Goal: Information Seeking & Learning: Find specific fact

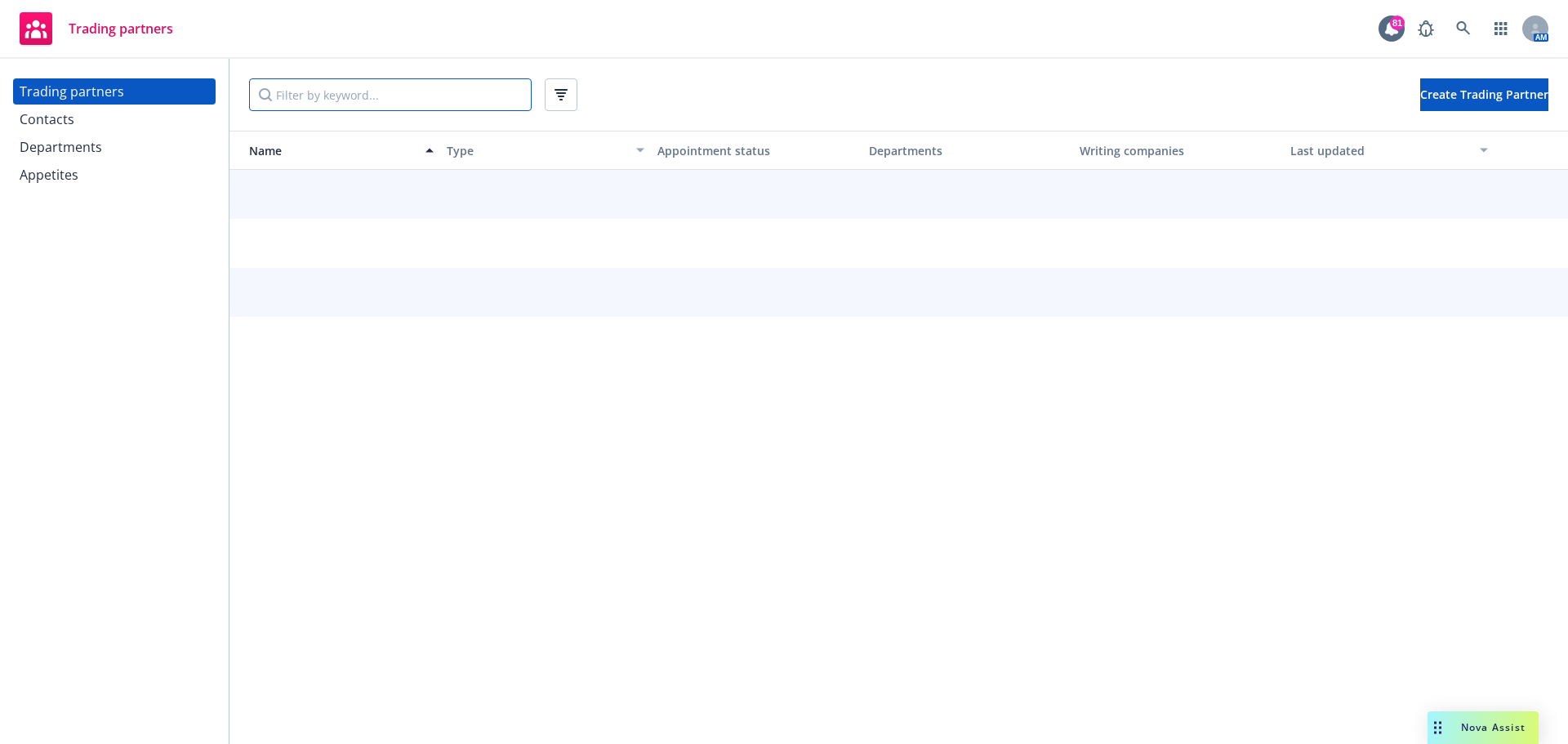
click at [327, 98] on input "Filter by keyword..." at bounding box center [390, 95] width 283 height 33
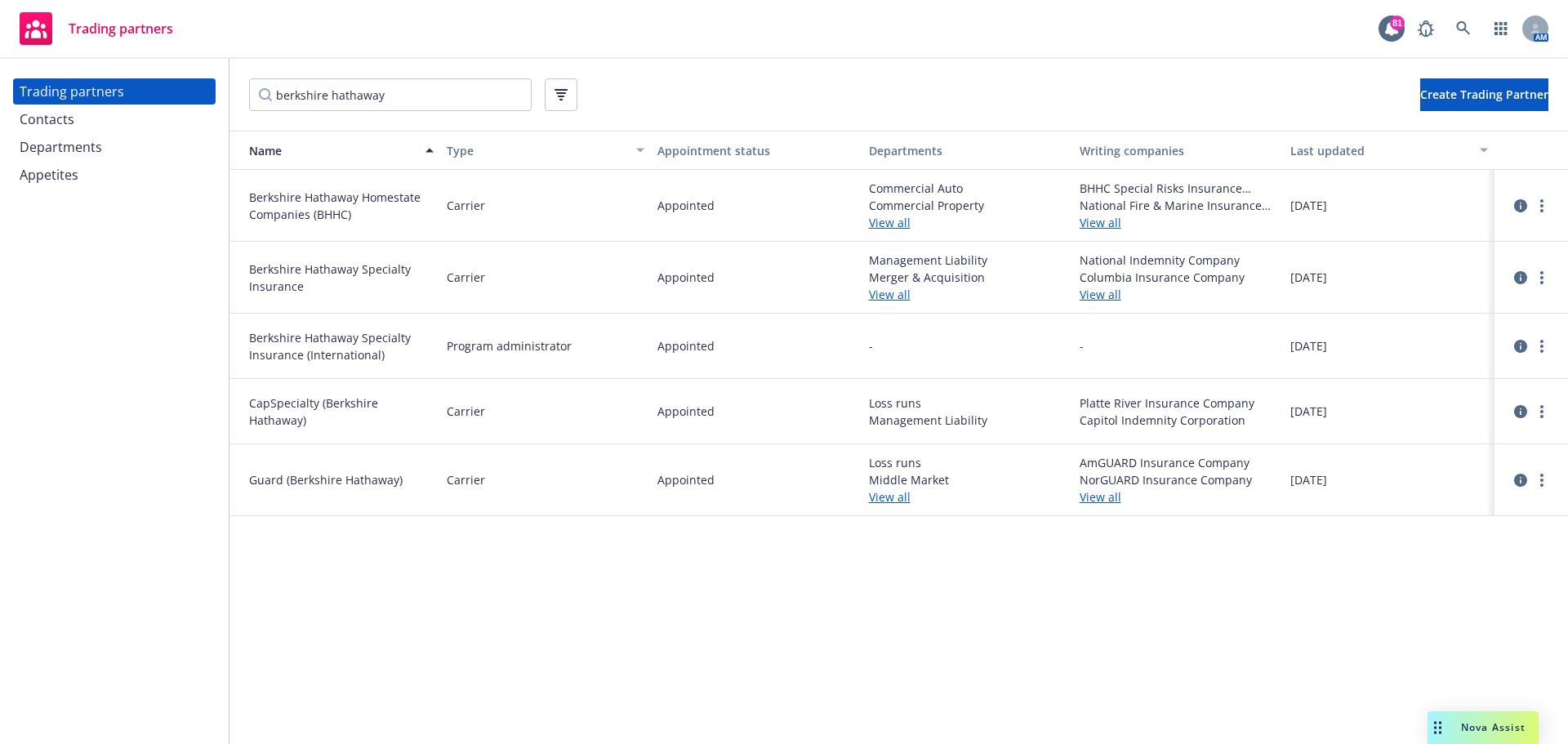
click at [893, 290] on link "View all" at bounding box center [967, 295] width 198 height 17
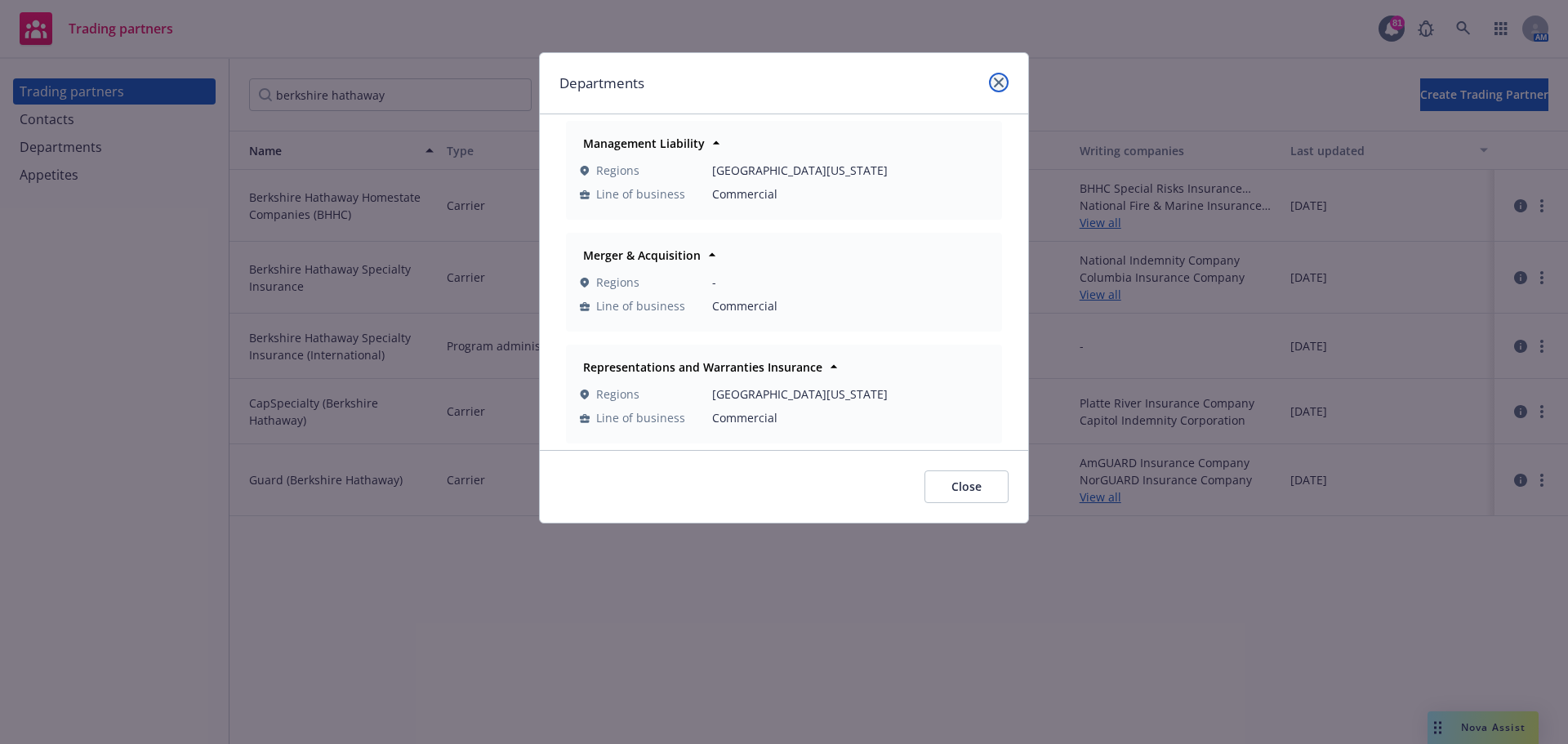
click at [998, 80] on icon "close" at bounding box center [998, 82] width 10 height 10
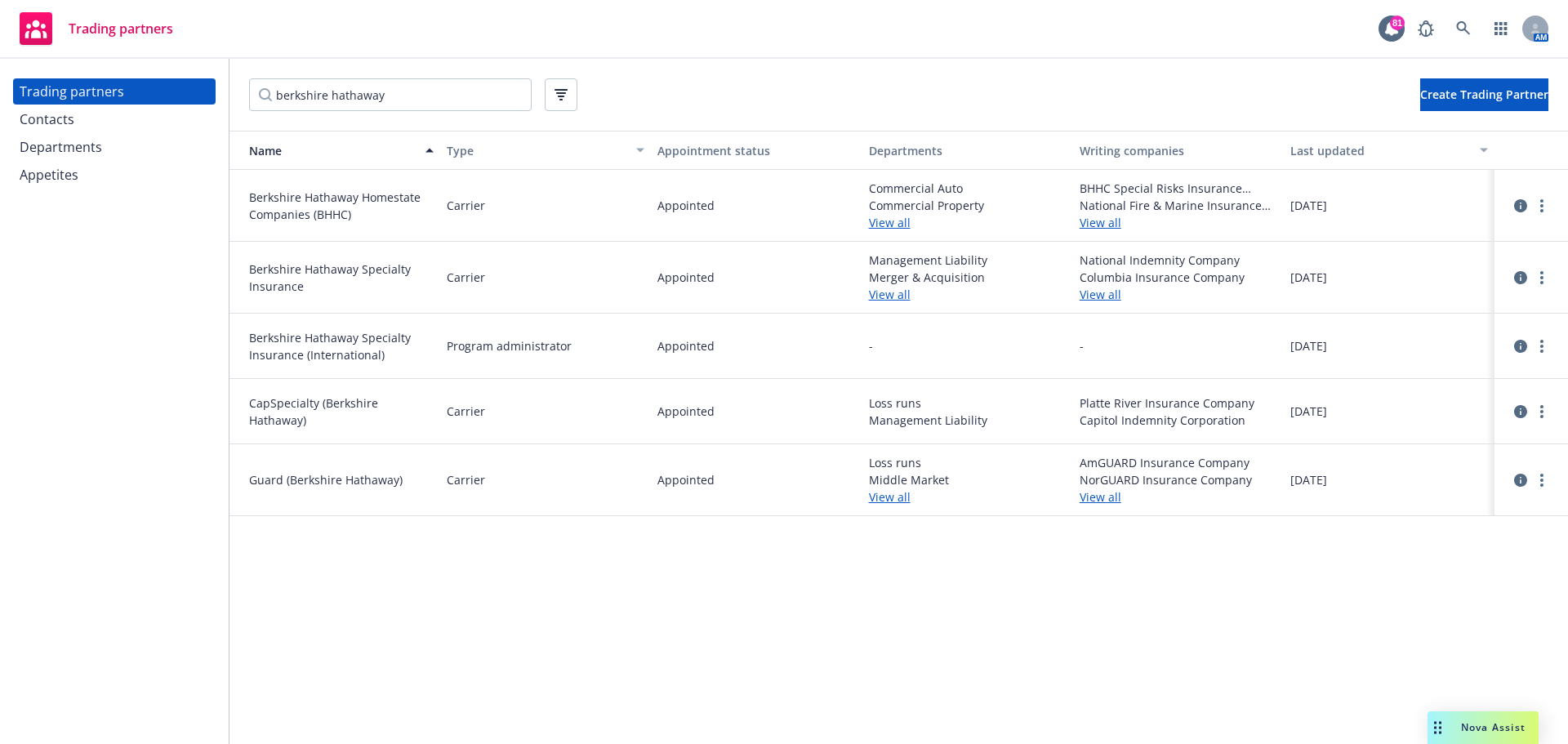
click at [873, 299] on link "View all" at bounding box center [967, 295] width 198 height 17
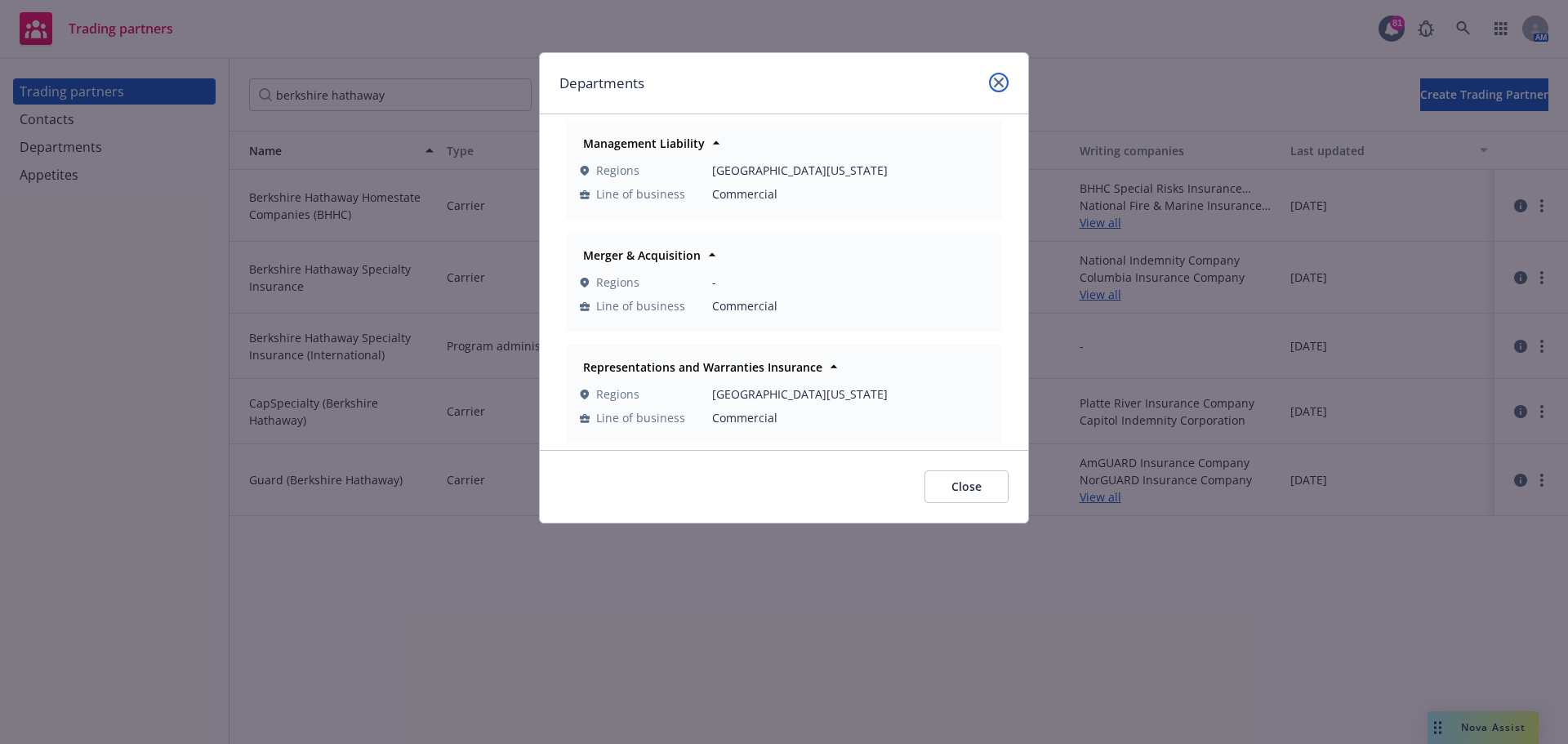
click at [998, 82] on icon "close" at bounding box center [998, 82] width 10 height 10
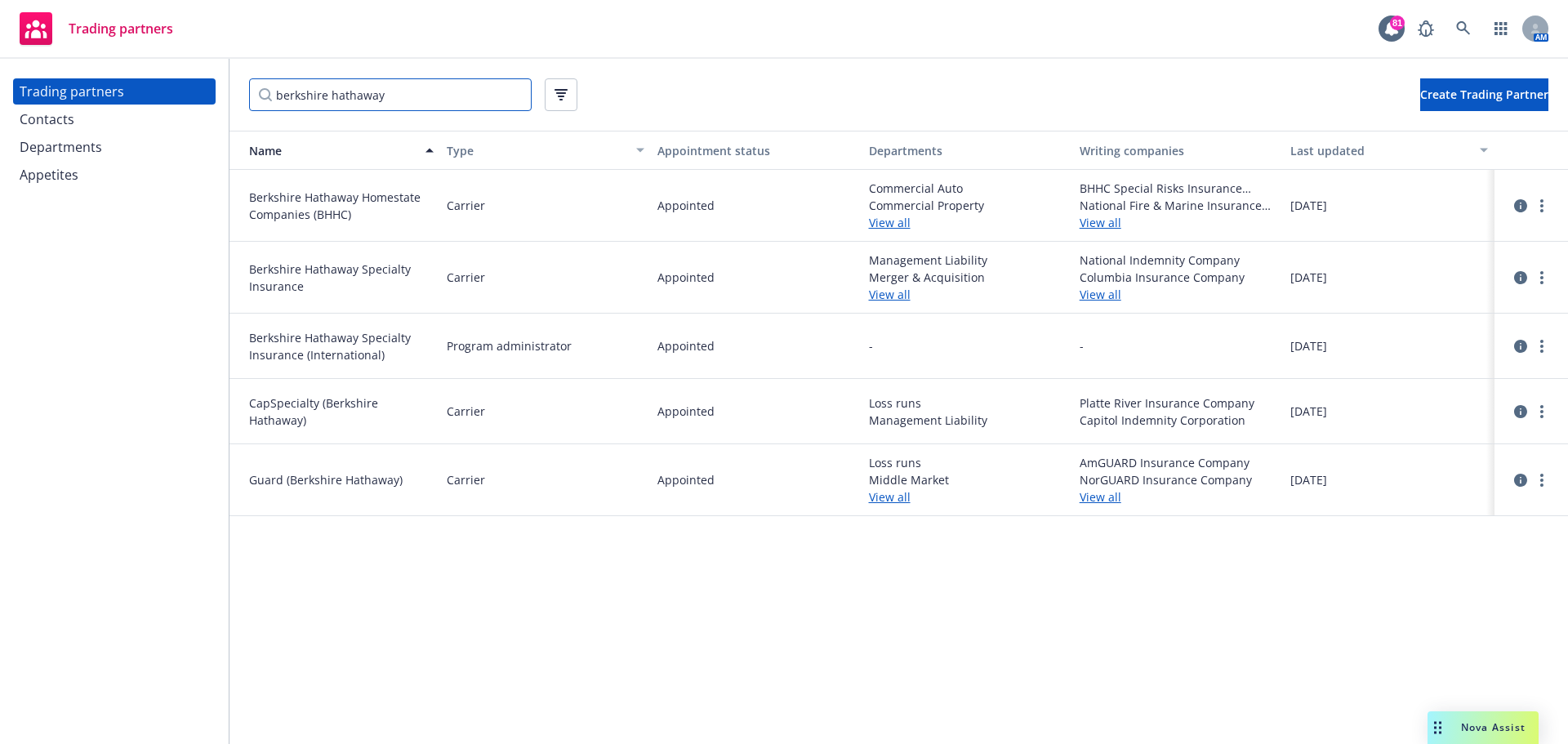
click at [444, 79] on input "berkshire hathaway" at bounding box center [390, 95] width 283 height 33
drag, startPoint x: 436, startPoint y: 96, endPoint x: -1, endPoint y: 96, distance: 437.0
click at [0, 96] on html "Trading partners 81 AM Trading partners Contacts Departments Appetites berkshir…" at bounding box center [784, 372] width 1568 height 744
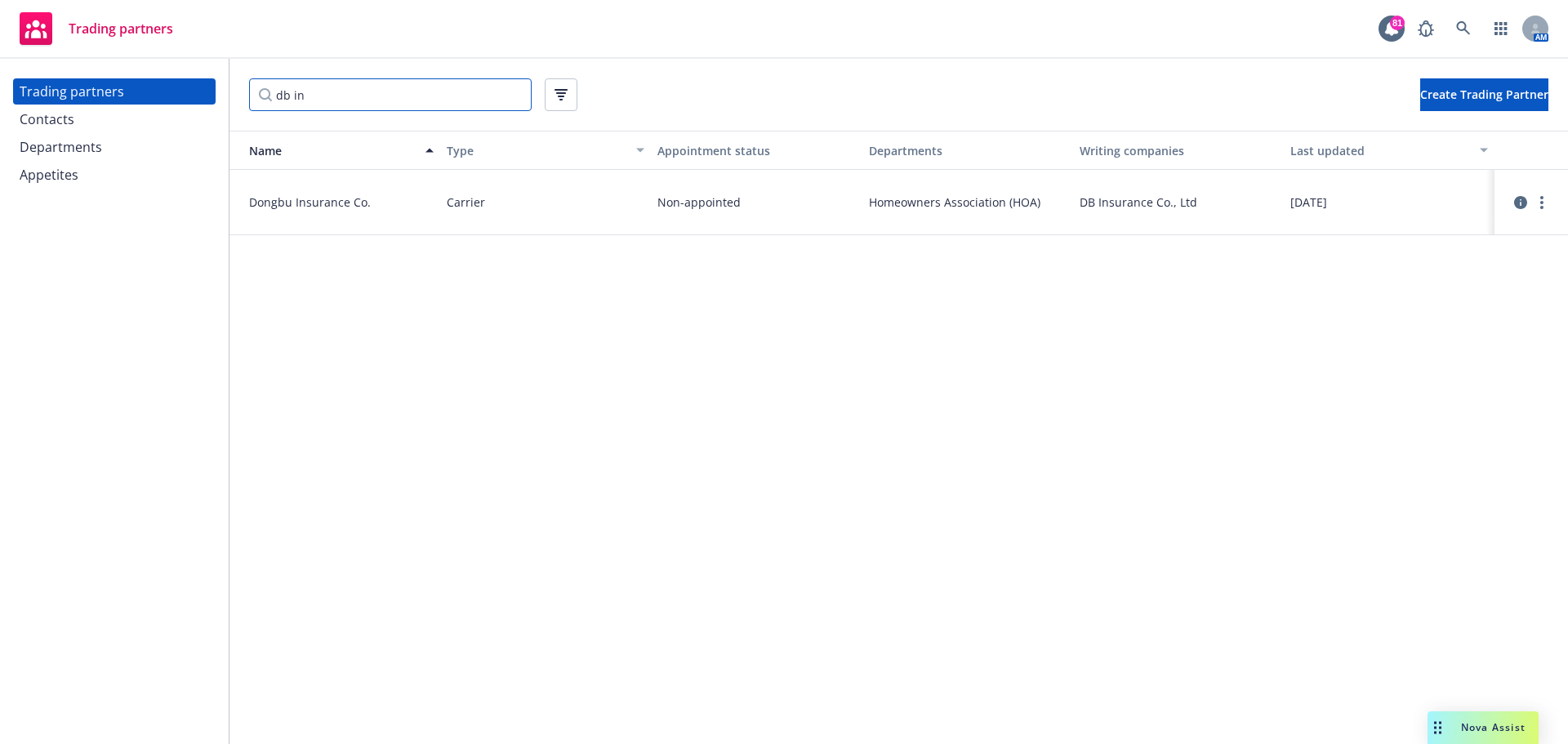
type input "db in"
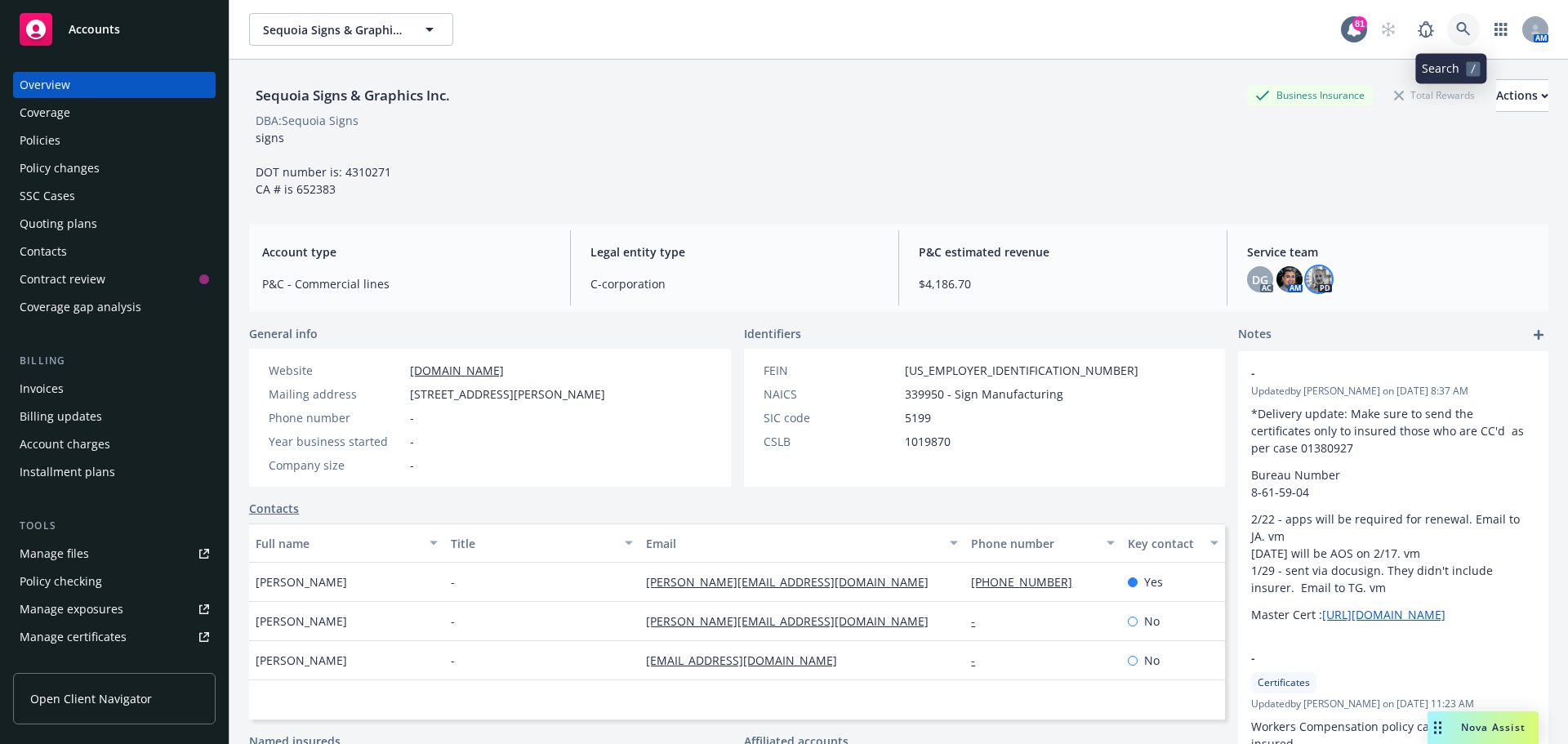
click at [1456, 22] on icon at bounding box center [1463, 29] width 15 height 15
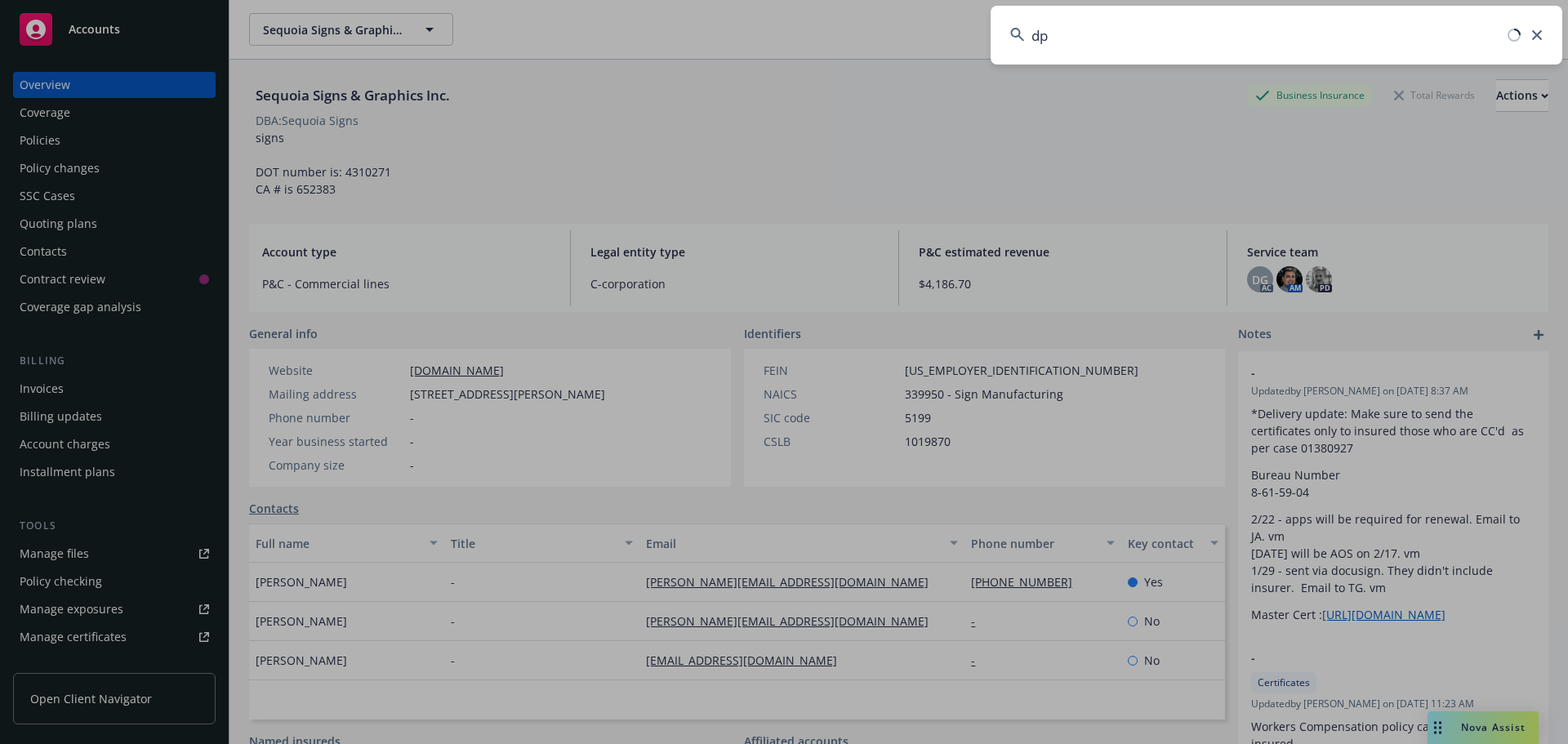
type input "d"
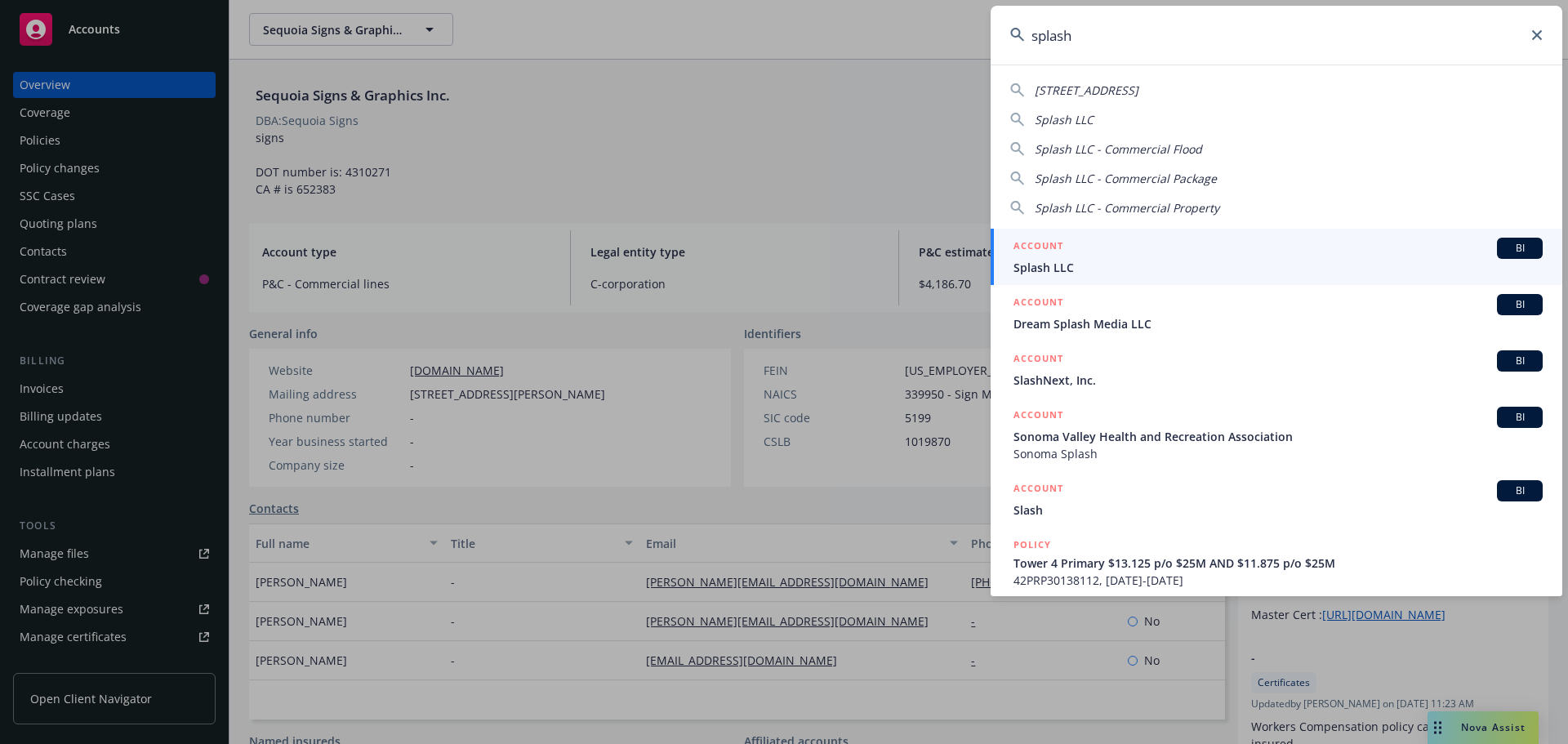
type input "splash"
click at [1105, 247] on div "ACCOUNT BI" at bounding box center [1278, 248] width 529 height 22
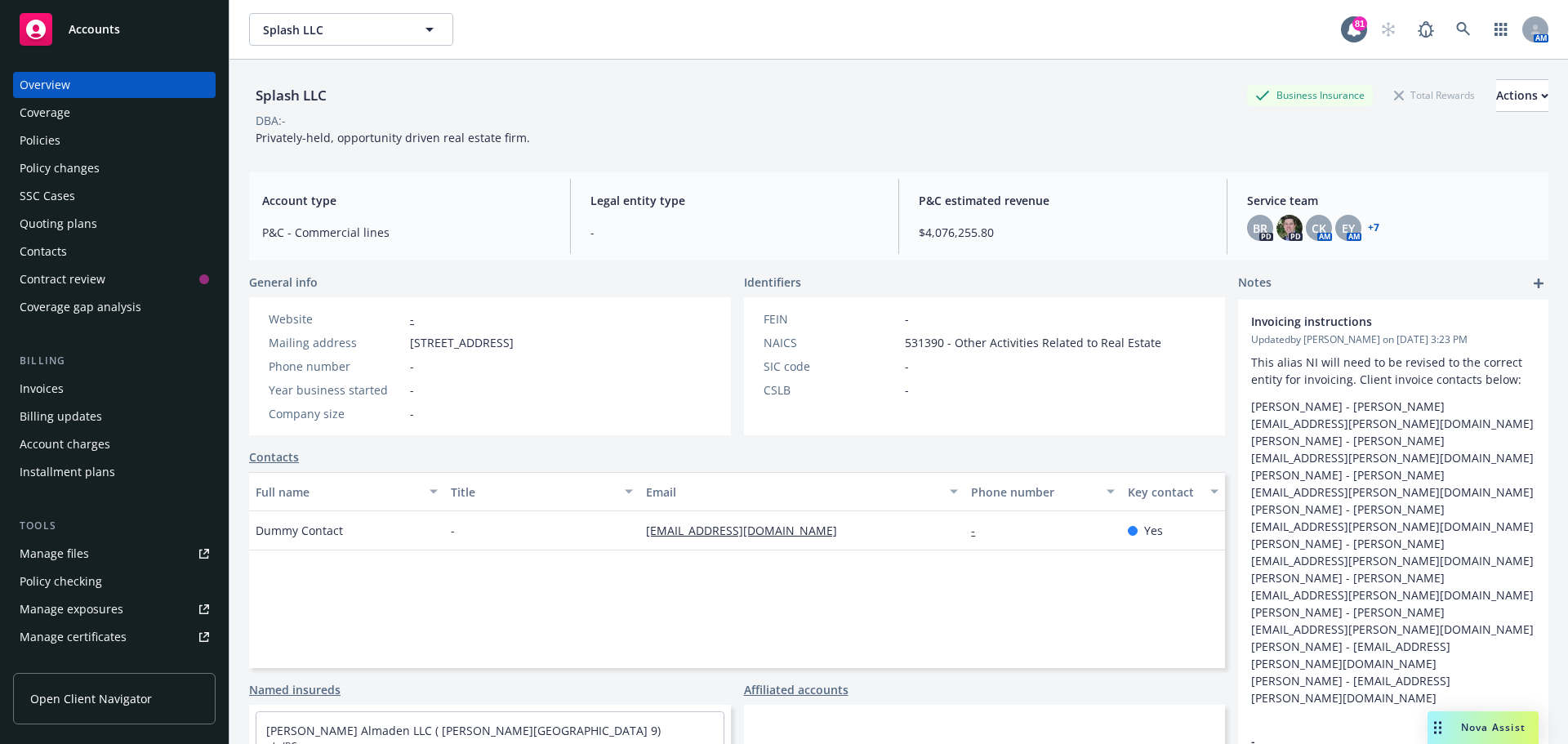
click at [96, 143] on div "Policies" at bounding box center [114, 140] width 189 height 26
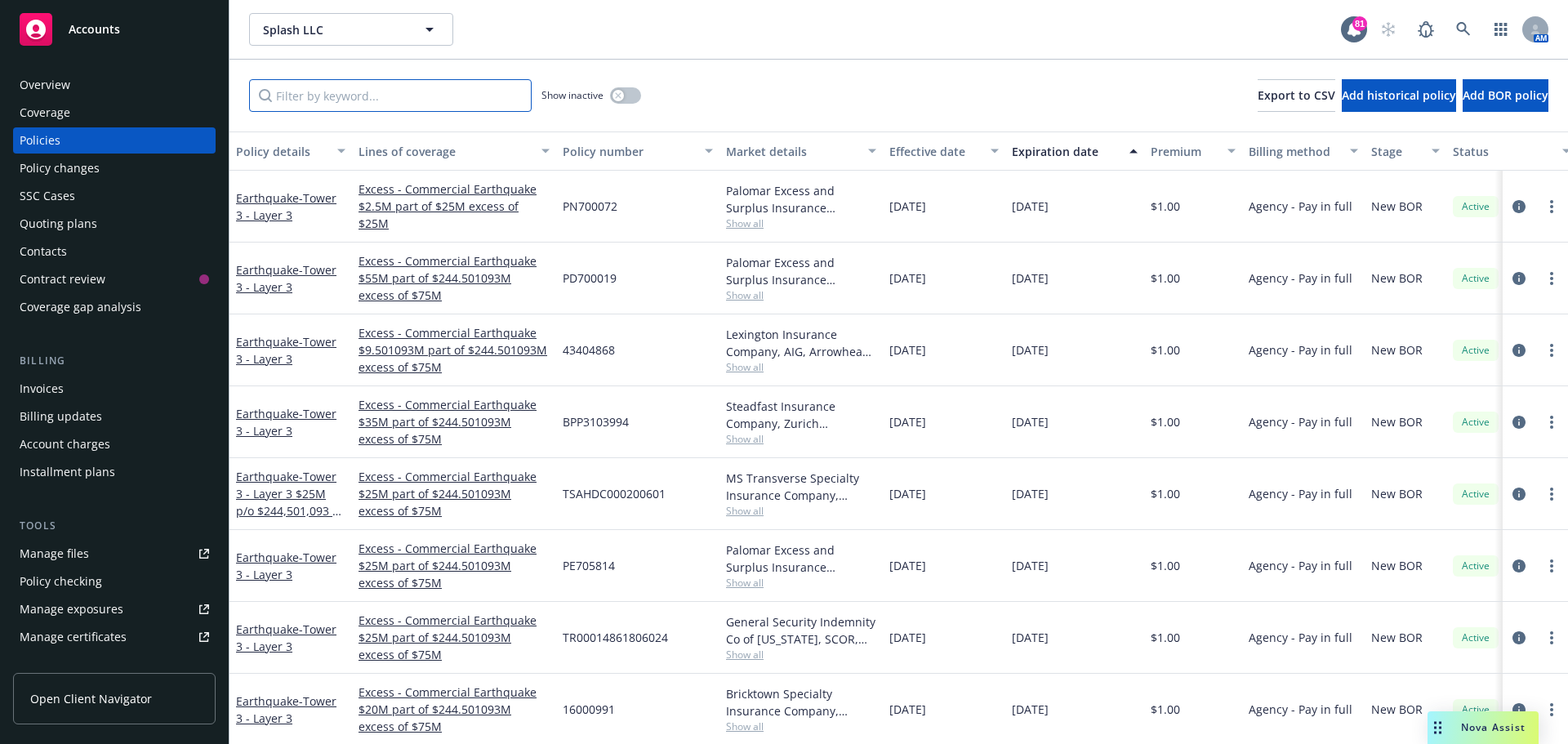
click at [332, 100] on input "Filter by keyword..." at bounding box center [390, 96] width 283 height 33
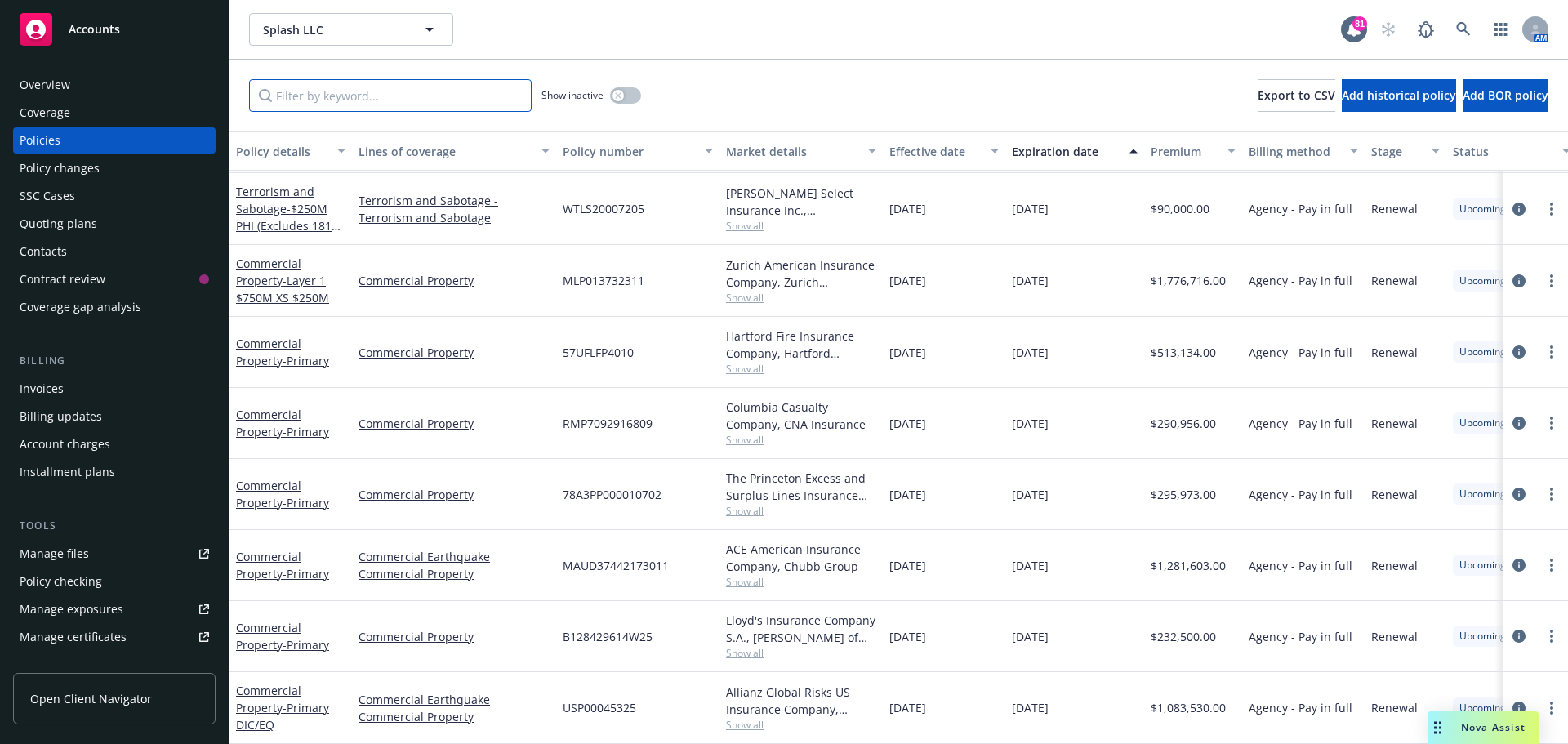
scroll to position [10725, 0]
click at [347, 91] on input "Filter by keyword..." at bounding box center [390, 96] width 283 height 33
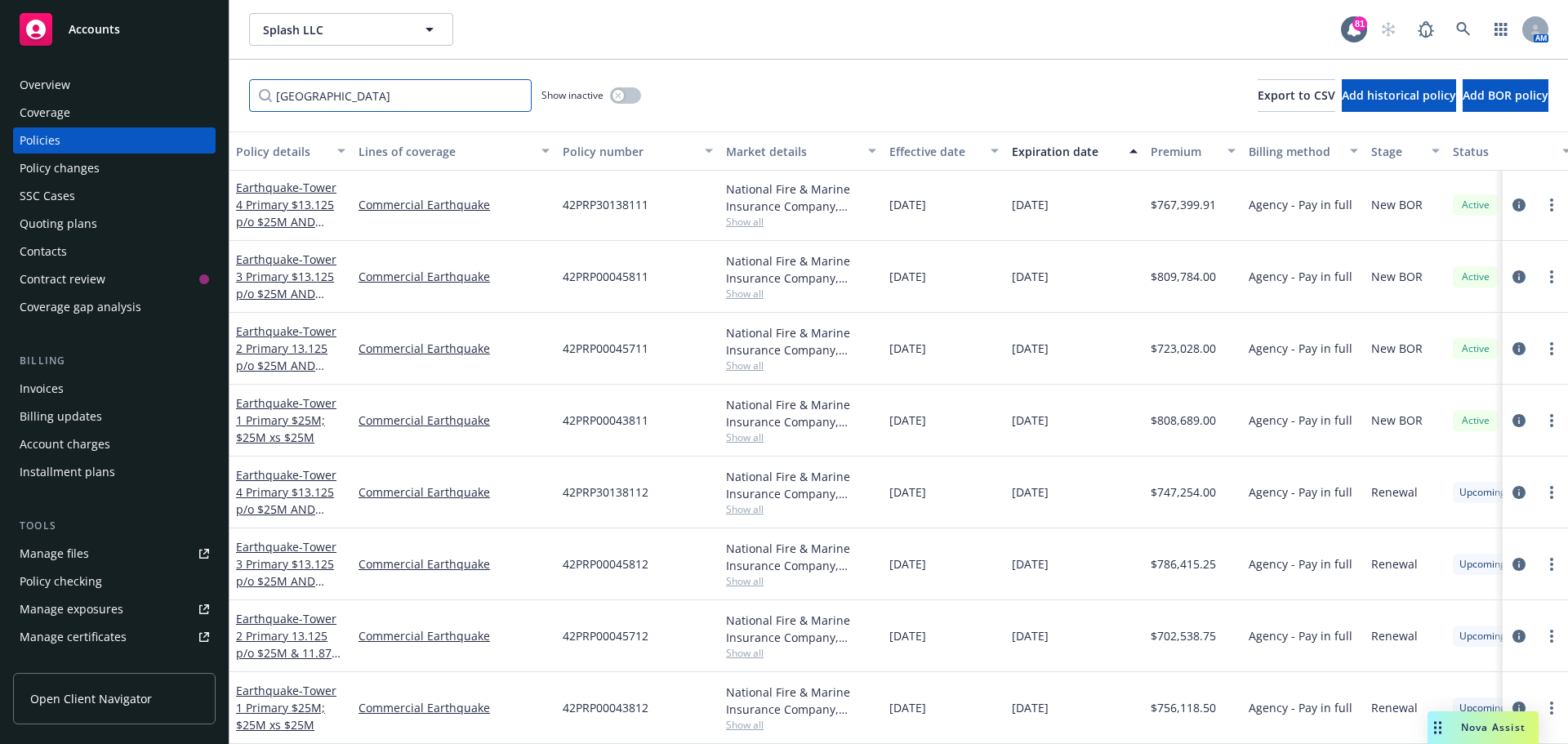
scroll to position [0, 0]
type input "[GEOGRAPHIC_DATA]"
click at [412, 94] on input "[GEOGRAPHIC_DATA]" at bounding box center [390, 96] width 283 height 33
click at [857, 84] on div "berkshire Show inactive Export to CSV Add historical policy Add BOR policy" at bounding box center [898, 95] width 1338 height 72
click at [398, 88] on input "[GEOGRAPHIC_DATA]" at bounding box center [390, 96] width 283 height 33
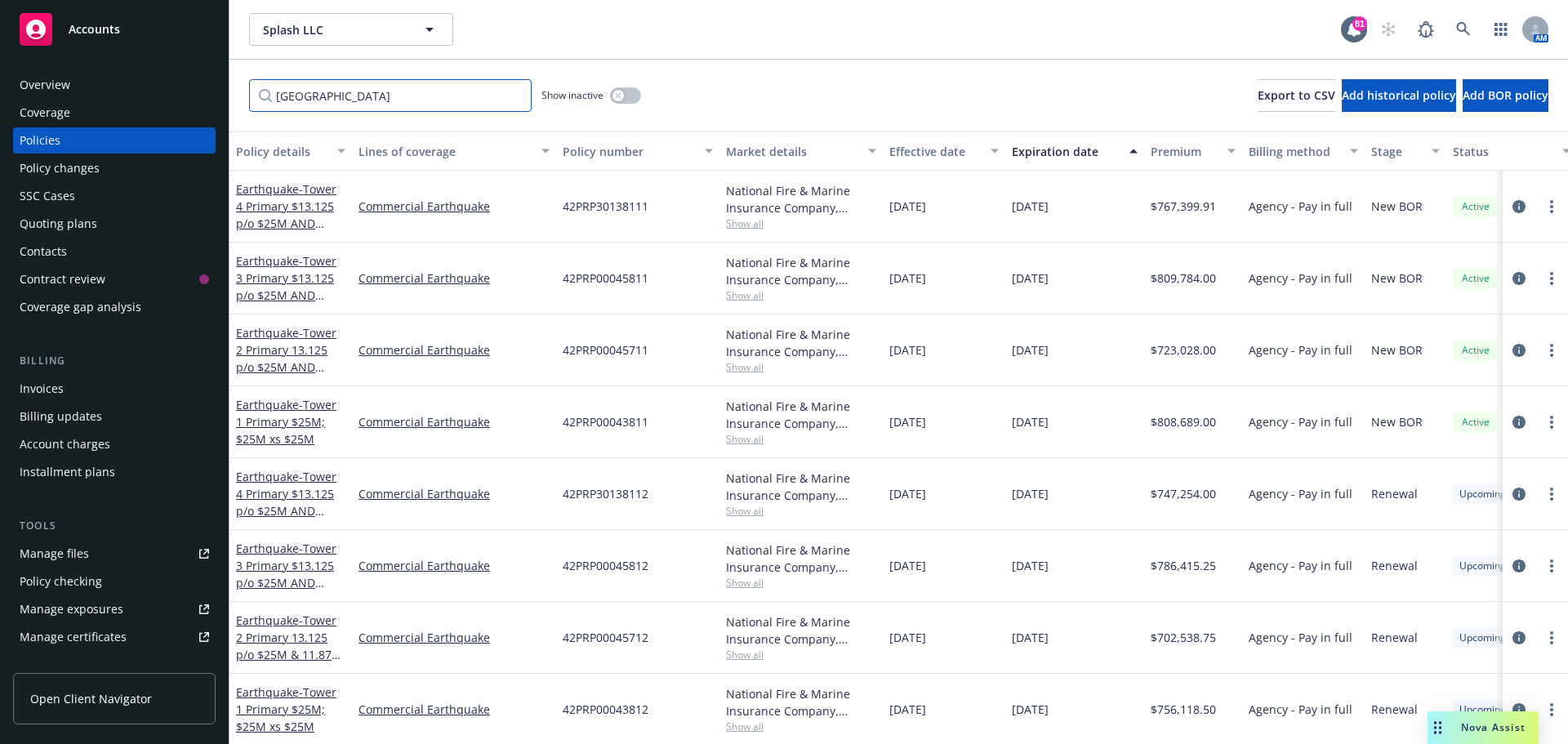
click at [261, 95] on input "[GEOGRAPHIC_DATA]" at bounding box center [390, 96] width 283 height 33
click at [341, 95] on input "[GEOGRAPHIC_DATA]" at bounding box center [390, 96] width 283 height 33
click at [755, 217] on span "Show all" at bounding box center [801, 223] width 150 height 14
click at [877, 213] on div "National Fire & Marine Insurance Company, Berkshire Hathaway Specialty Insuranc…" at bounding box center [800, 206] width 163 height 72
click at [754, 296] on span "Show all" at bounding box center [801, 295] width 150 height 14
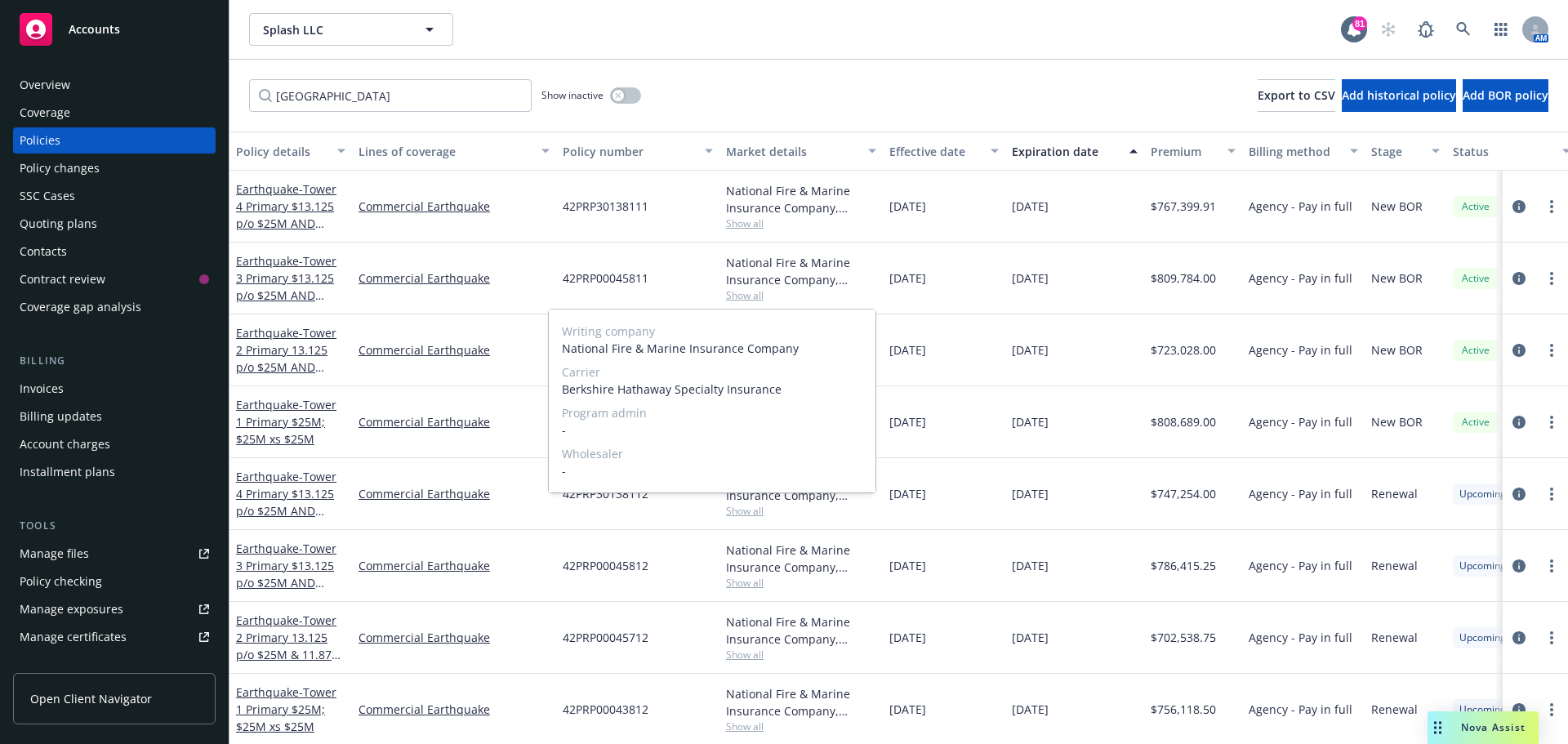
click at [866, 288] on span "Show all" at bounding box center [801, 295] width 150 height 14
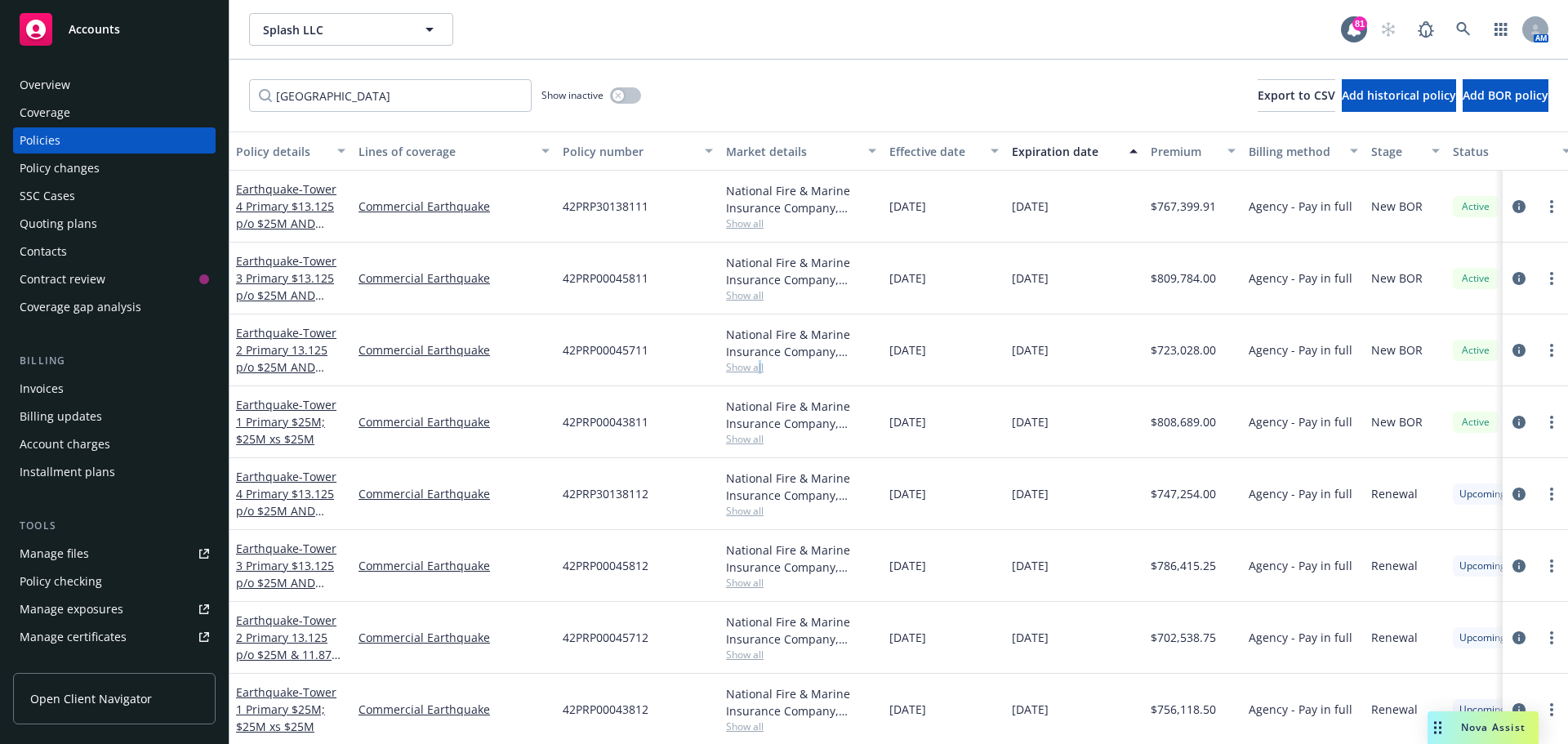
click at [759, 366] on span "Show all" at bounding box center [801, 367] width 150 height 14
click at [874, 345] on div "National Fire & Marine Insurance Company, Berkshire Hathaway Specialty Insurance" at bounding box center [801, 343] width 150 height 35
click at [743, 717] on span "Show all" at bounding box center [801, 724] width 150 height 14
click at [1042, 626] on span "[DATE]" at bounding box center [1029, 635] width 37 height 17
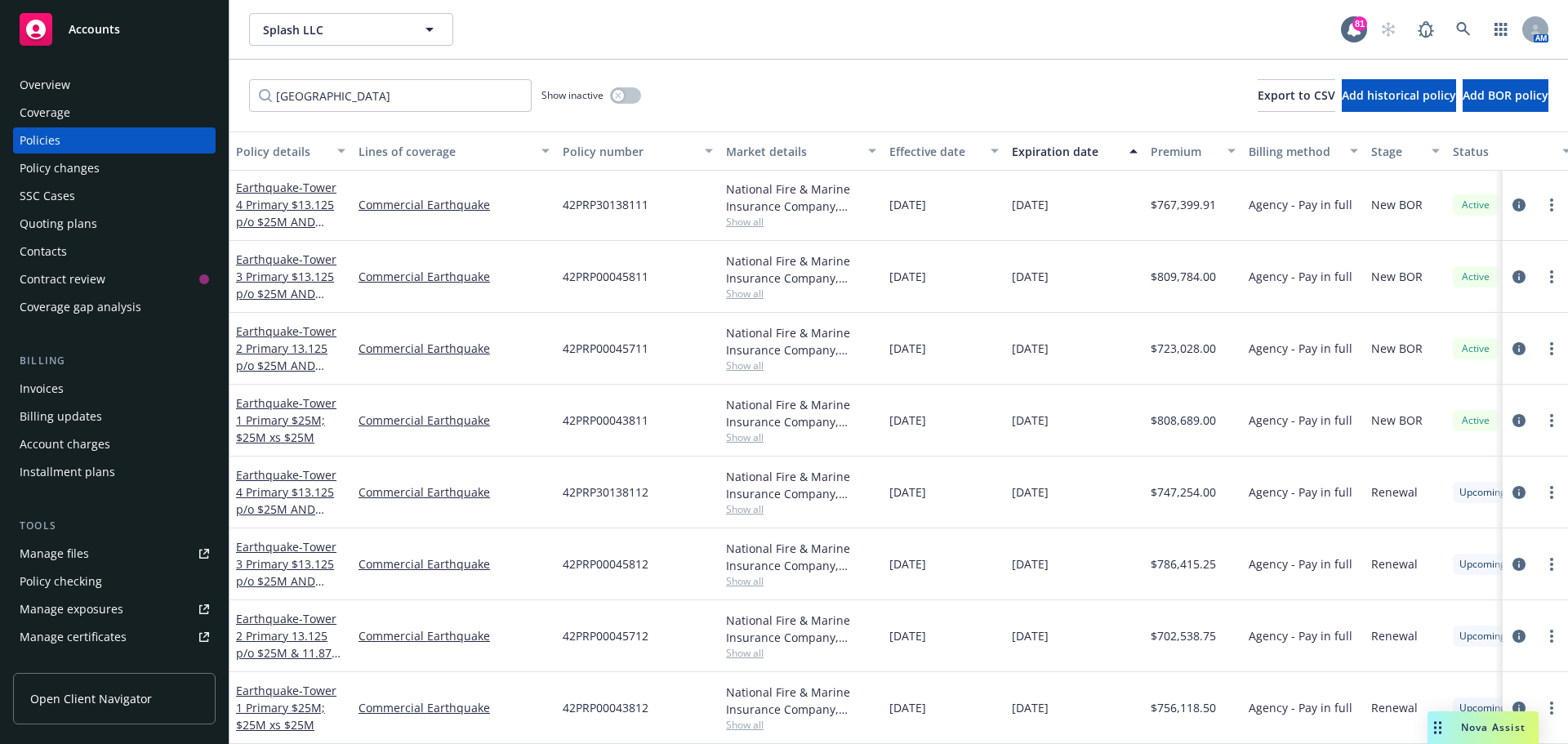
scroll to position [0, 0]
